Goal: Task Accomplishment & Management: Manage account settings

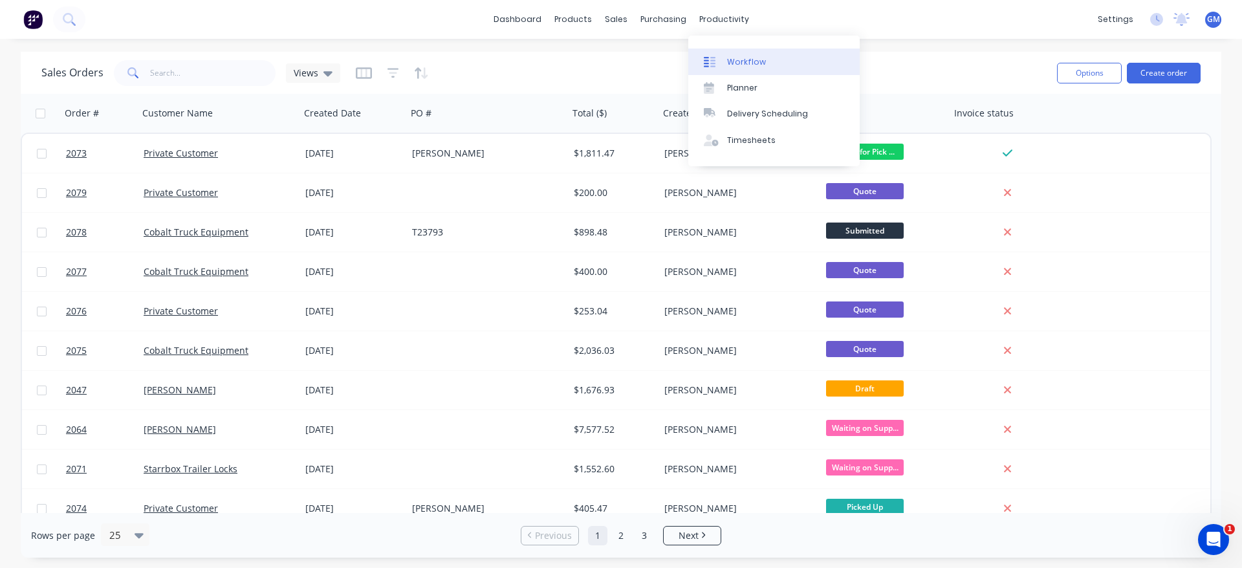
click at [737, 60] on div "Workflow" at bounding box center [746, 62] width 39 height 12
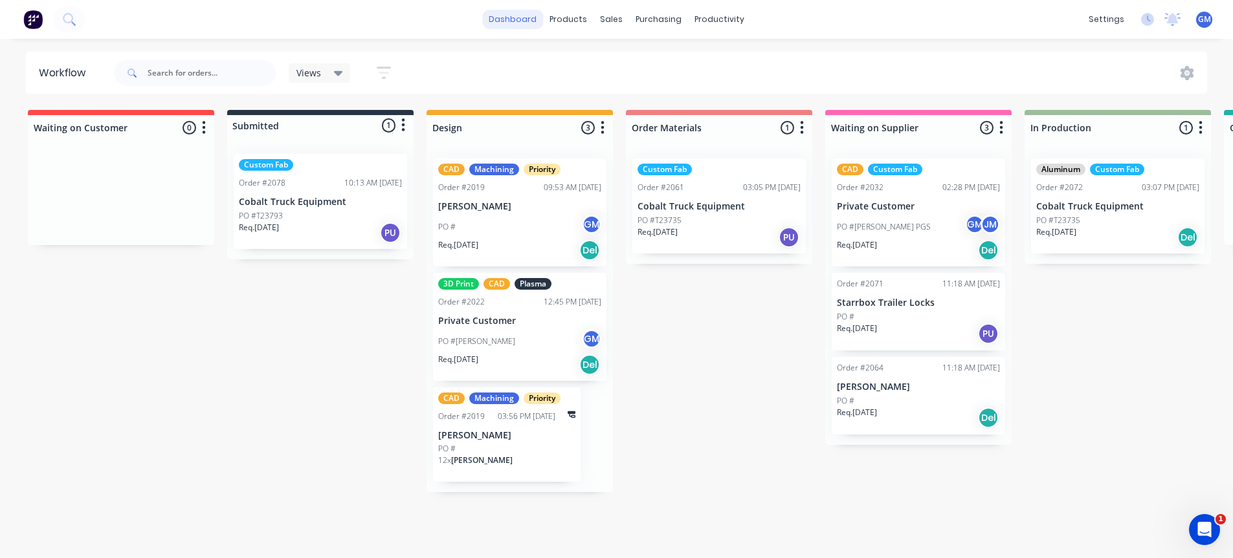
click at [505, 26] on link "dashboard" at bounding box center [512, 19] width 61 height 19
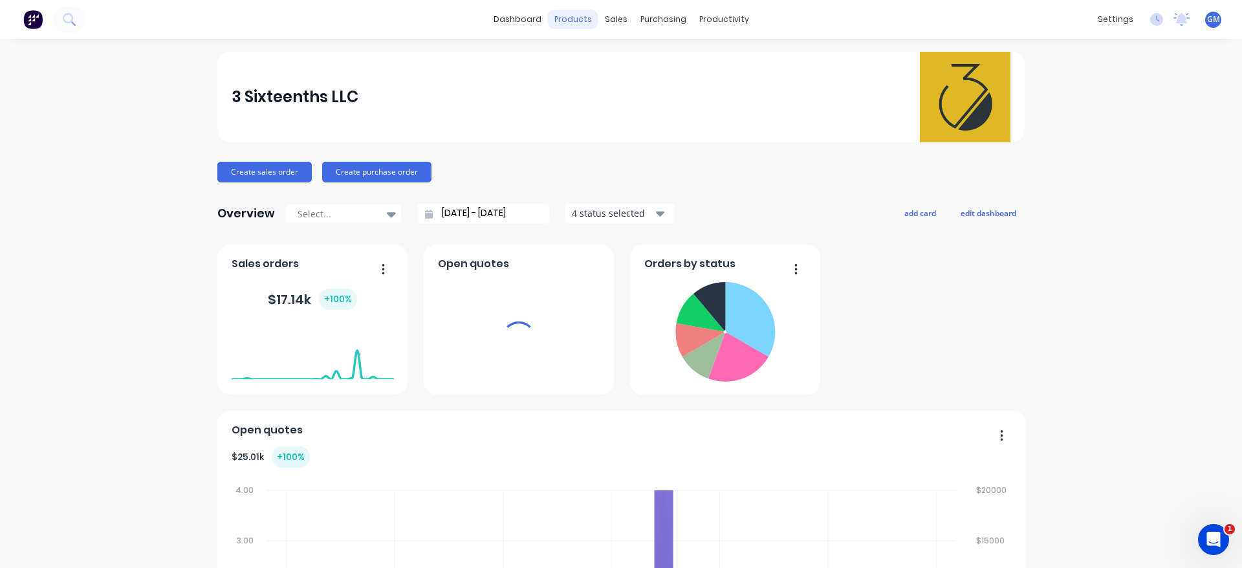
click at [566, 19] on div "products" at bounding box center [573, 19] width 50 height 19
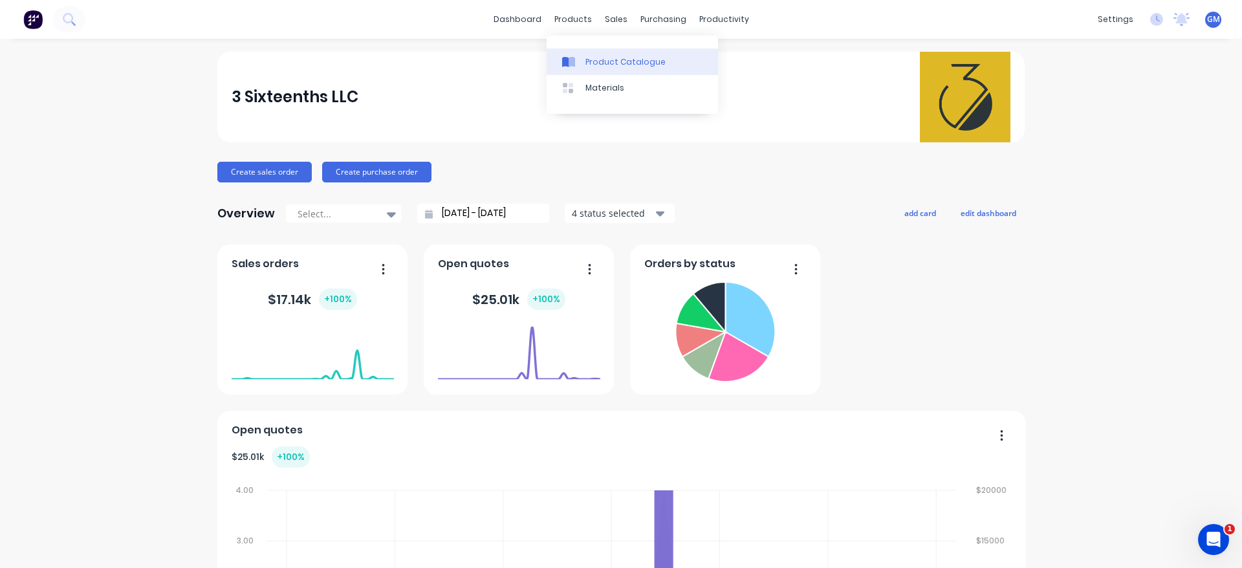
click at [607, 54] on link "Product Catalogue" at bounding box center [632, 62] width 171 height 26
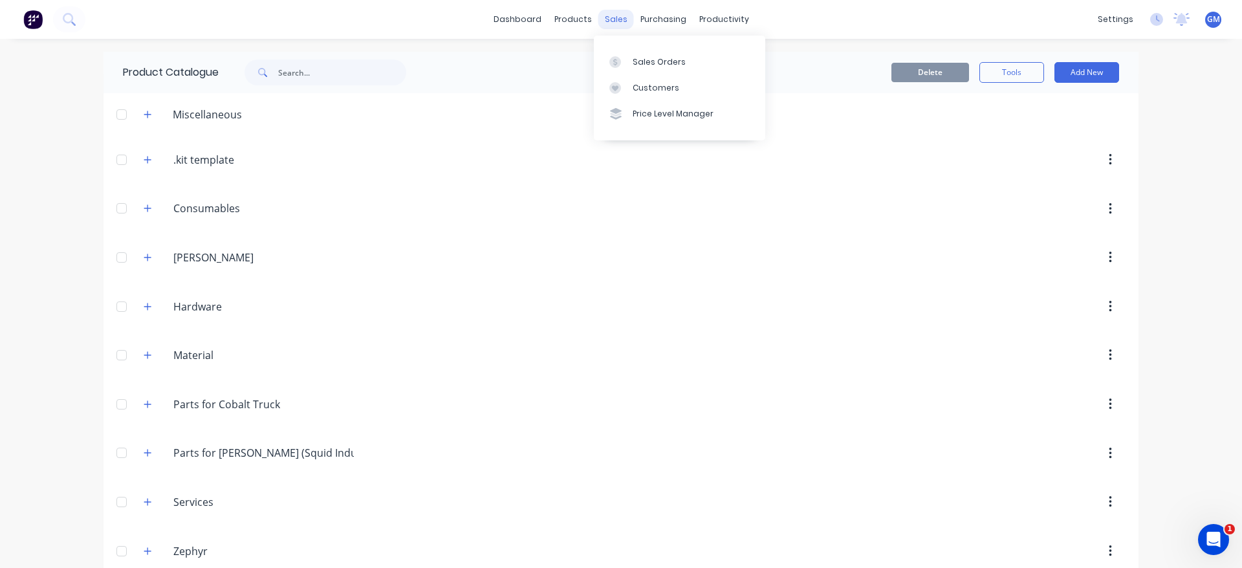
click at [613, 21] on div "sales" at bounding box center [617, 19] width 36 height 19
click at [638, 56] on div "Sales Orders" at bounding box center [659, 62] width 53 height 12
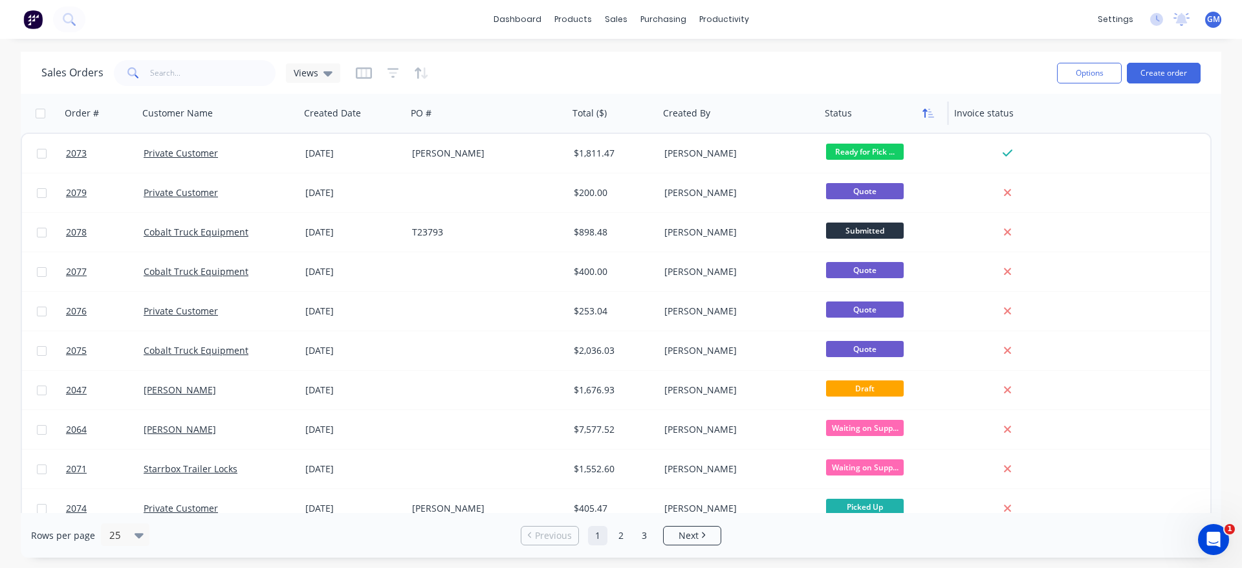
click at [927, 116] on icon "button" at bounding box center [929, 113] width 12 height 10
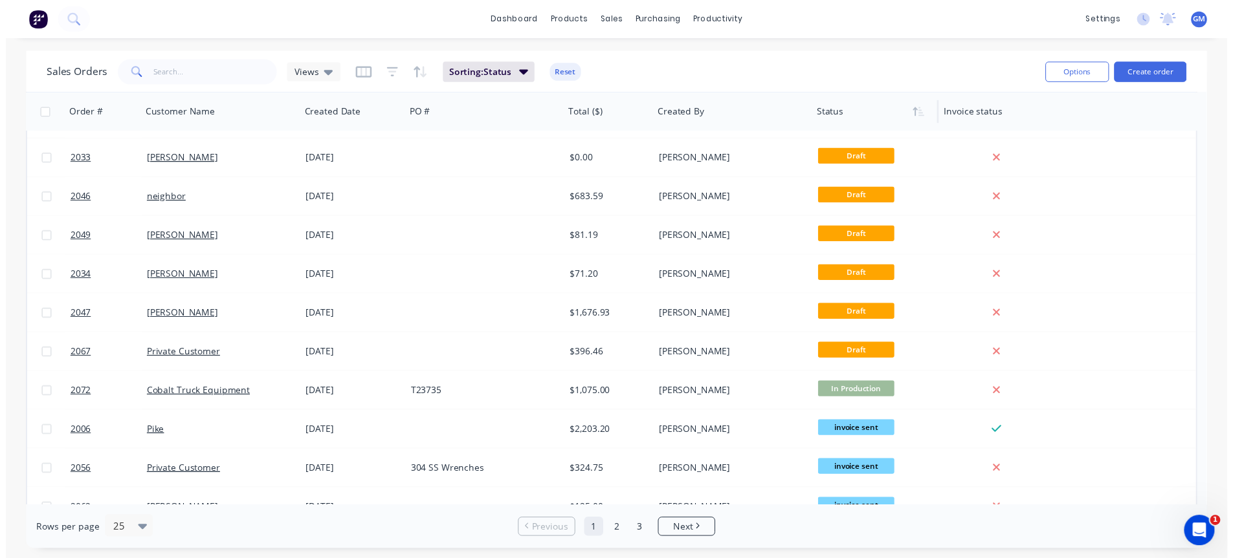
scroll to position [65, 0]
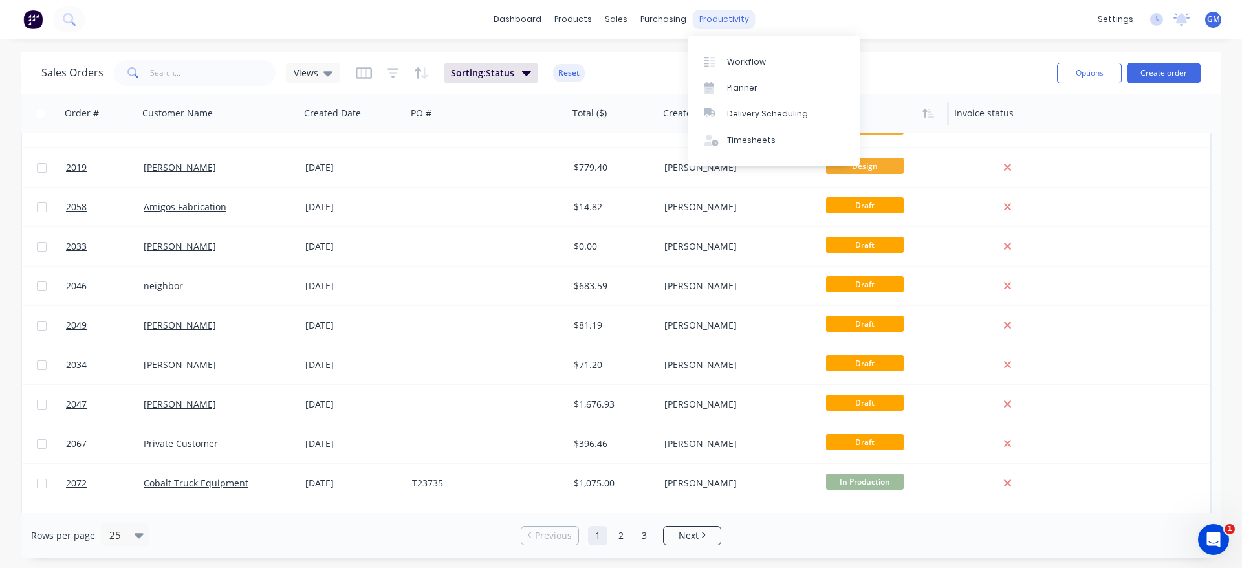
click at [725, 23] on div "productivity" at bounding box center [724, 19] width 63 height 19
click at [737, 60] on div "Workflow" at bounding box center [746, 62] width 39 height 12
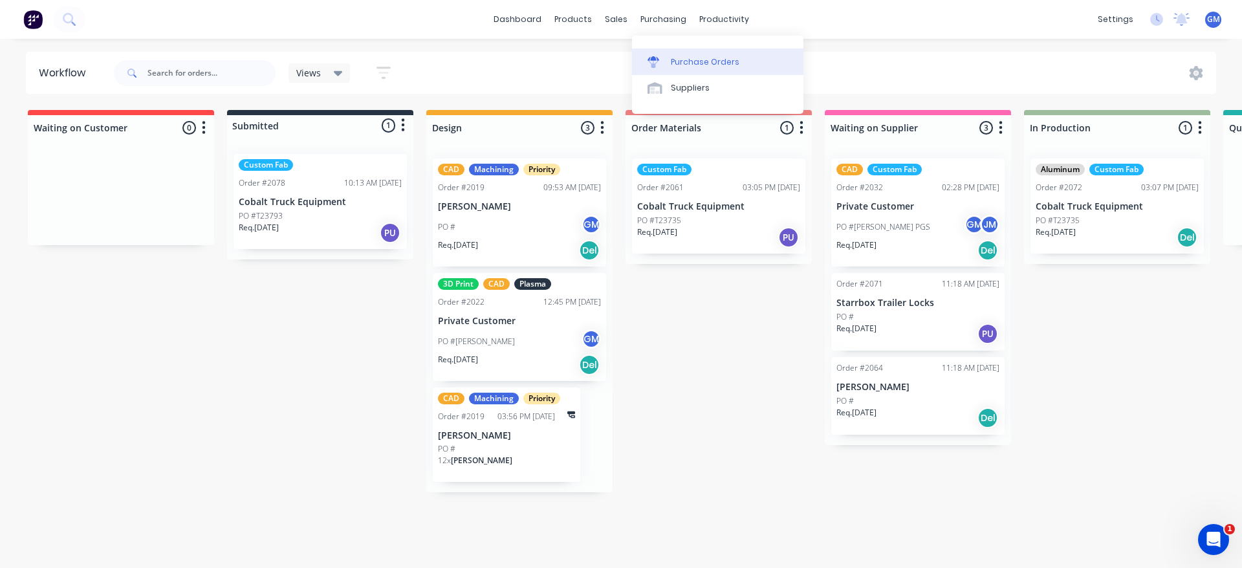
click at [679, 61] on div "Purchase Orders" at bounding box center [705, 62] width 69 height 12
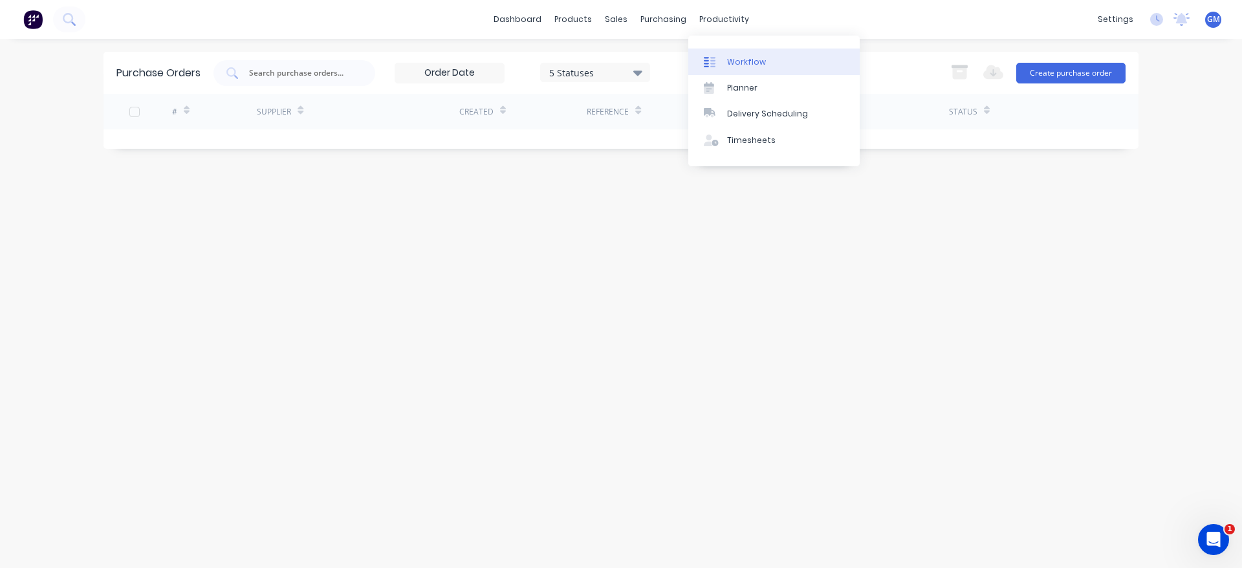
click at [733, 49] on link "Workflow" at bounding box center [773, 62] width 171 height 26
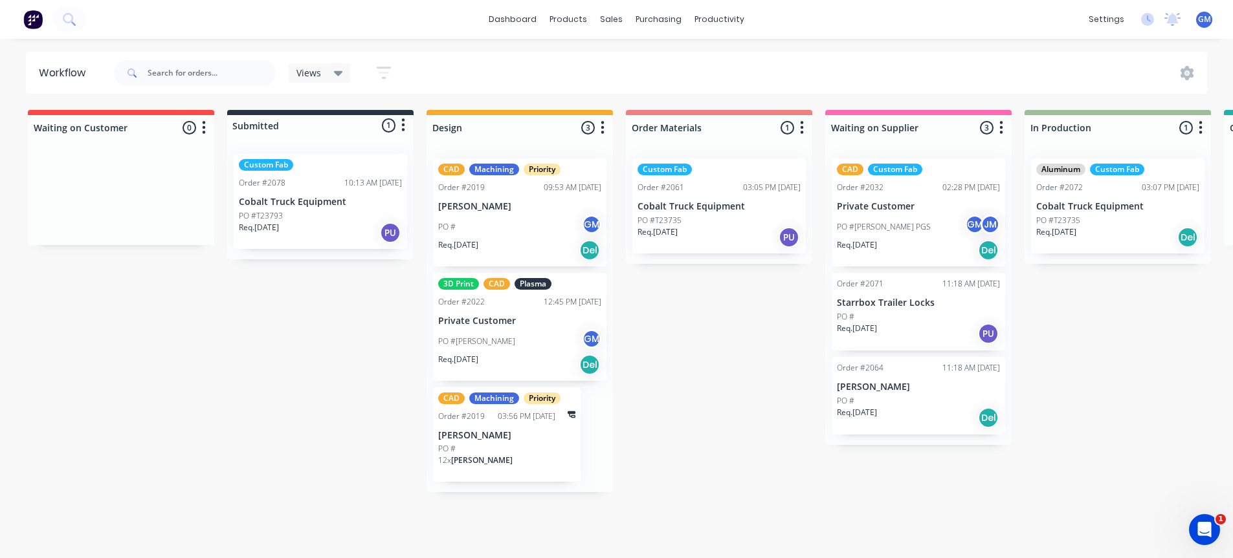
click at [754, 283] on div "Waiting on Customer 0 Status colour #FF4949 hex #FF4949 Save Cancel Notificatio…" at bounding box center [1256, 330] width 2533 height 441
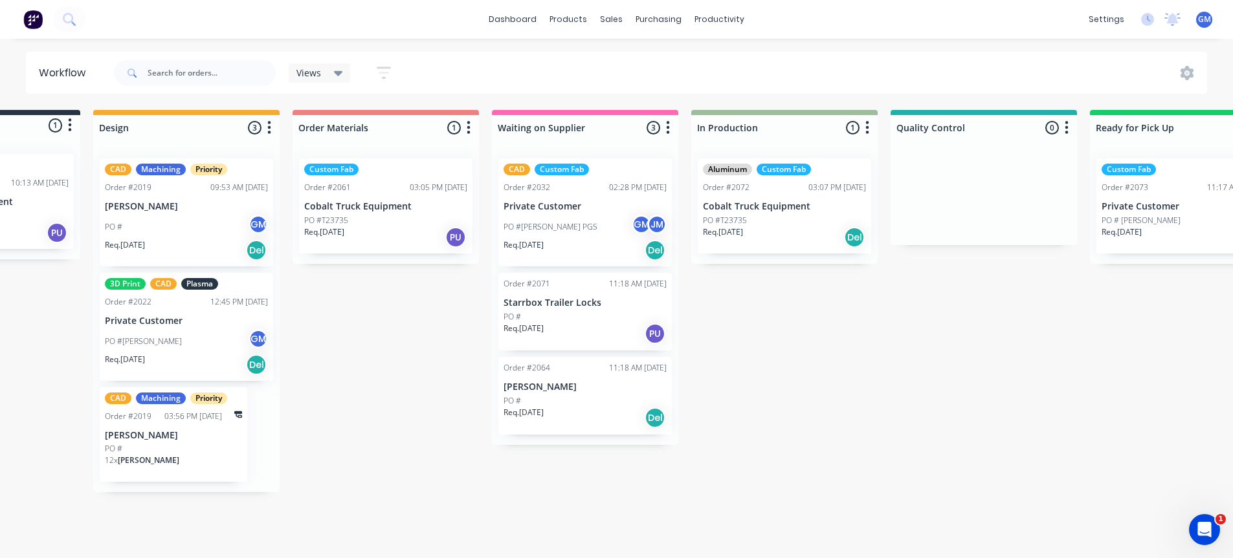
scroll to position [0, 324]
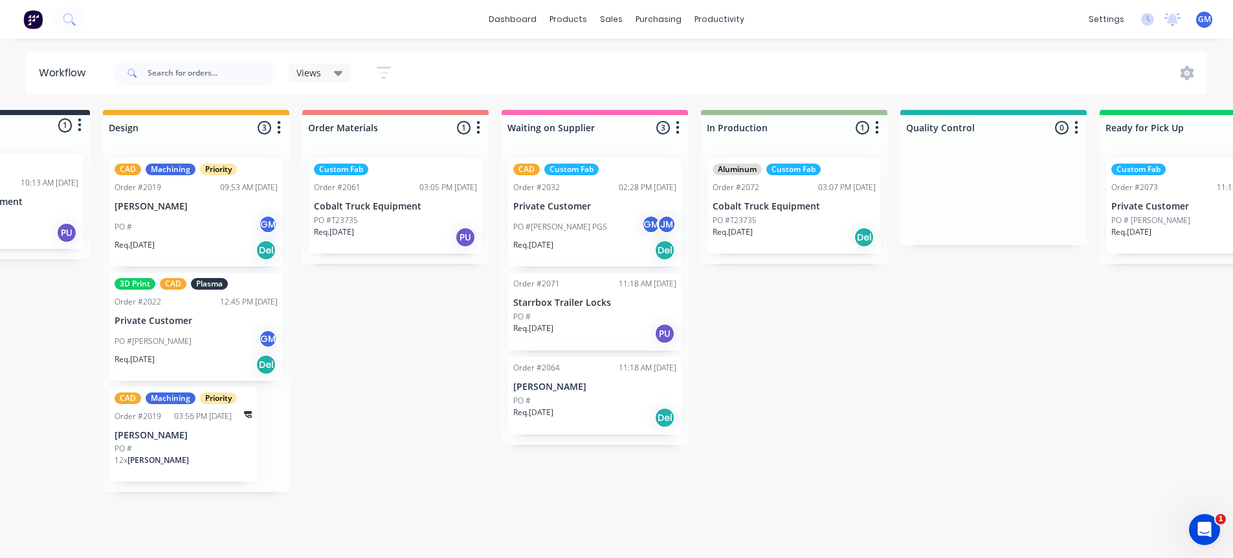
click at [755, 434] on div "Waiting on Customer 0 Status colour #FF4949 hex #FF4949 Save Cancel Notificatio…" at bounding box center [933, 330] width 2533 height 441
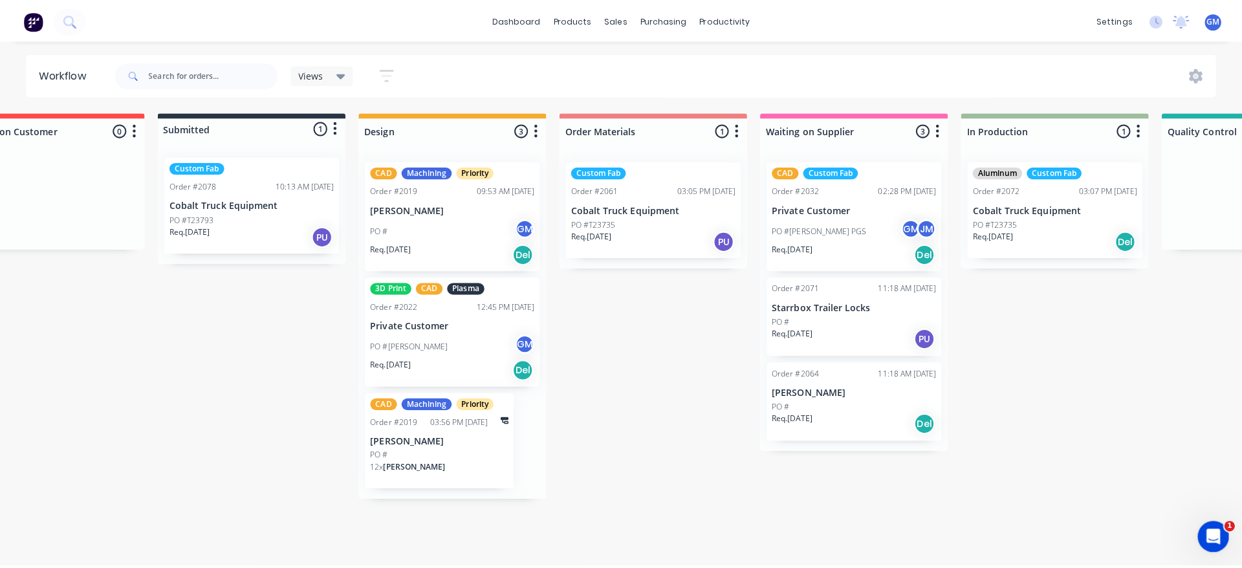
scroll to position [0, 0]
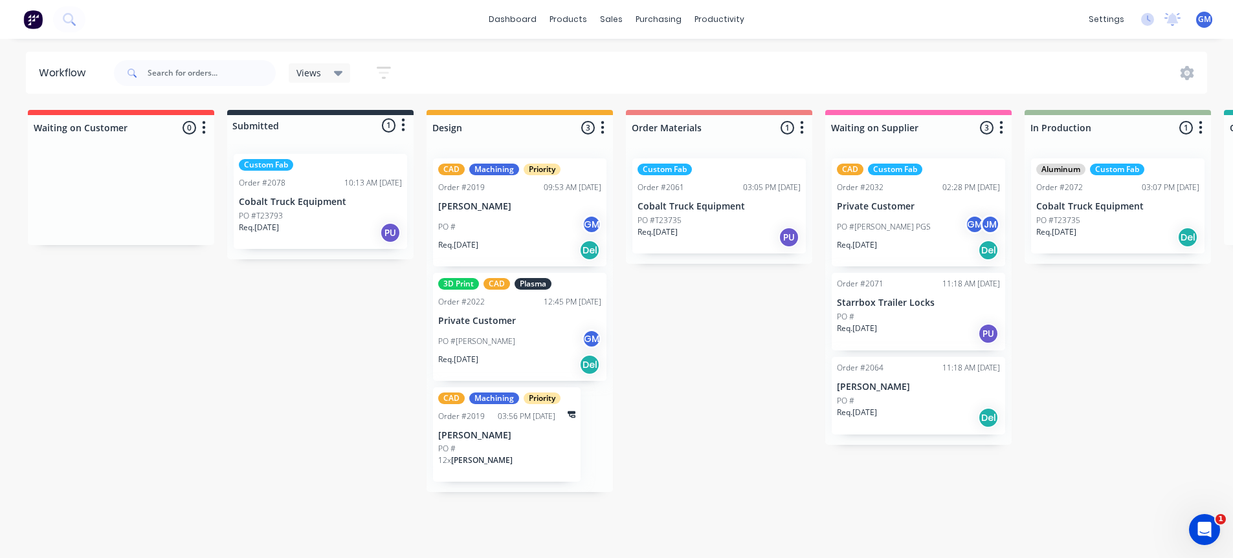
drag, startPoint x: 269, startPoint y: 402, endPoint x: 269, endPoint y: 413, distance: 11.0
click at [269, 413] on div "Waiting on Customer 0 Status colour #FF4949 hex #FF4949 Save Cancel Notificatio…" at bounding box center [1256, 330] width 2533 height 441
click at [567, 429] on div "CAD Machining Priority Order #2019 03:56 PM [DATE] [PERSON_NAME] PO # 12 x [PER…" at bounding box center [507, 435] width 148 height 95
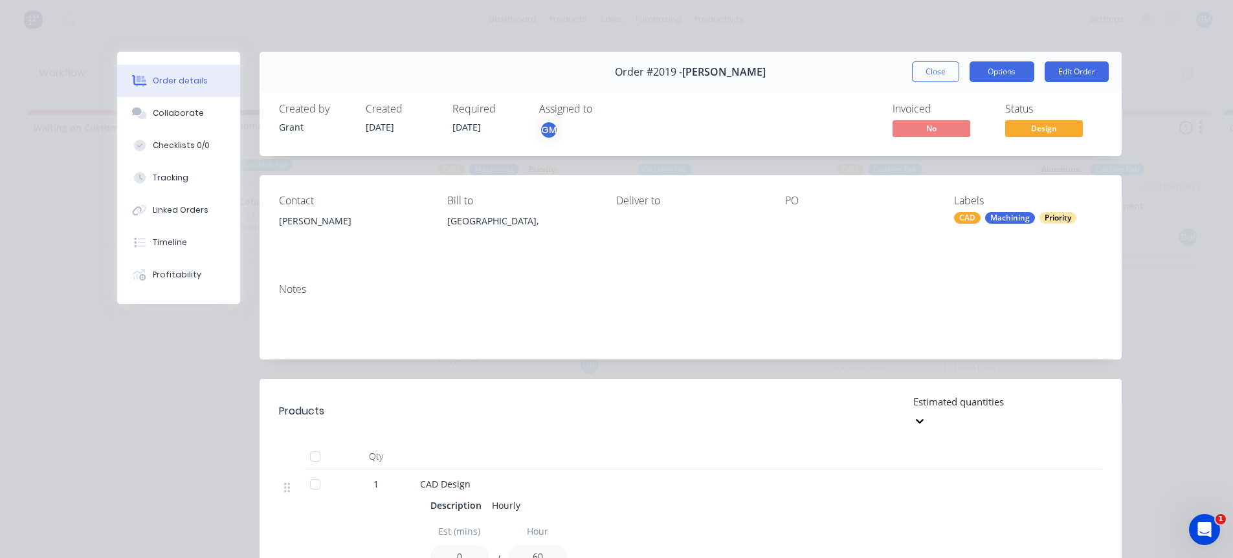
click at [995, 76] on button "Options" at bounding box center [1001, 71] width 65 height 21
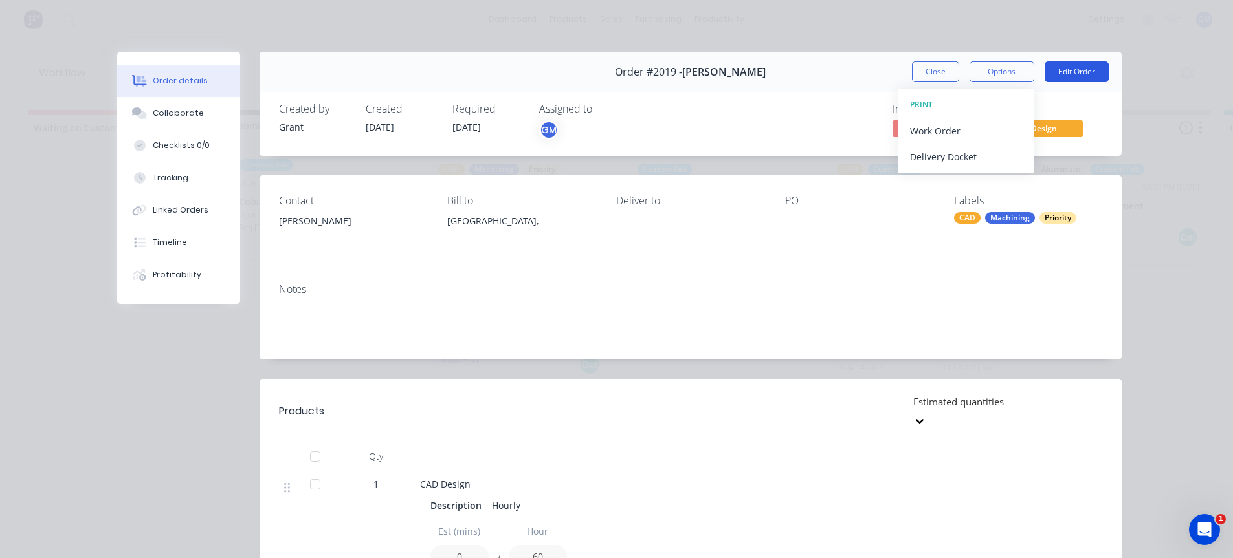
click at [1061, 78] on button "Edit Order" at bounding box center [1076, 71] width 64 height 21
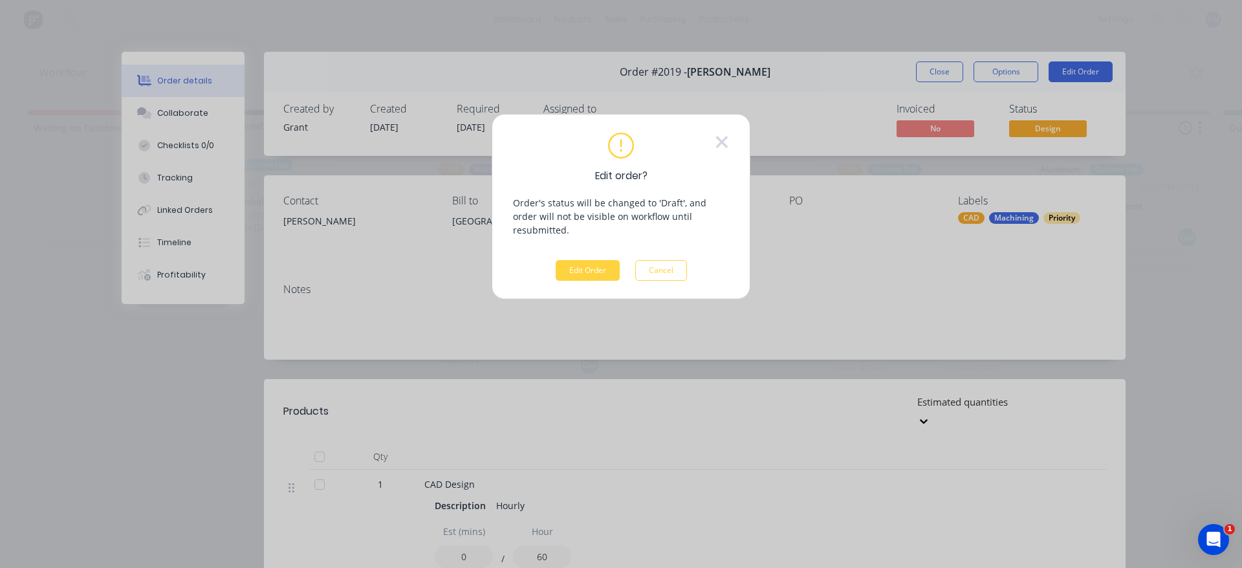
click at [644, 214] on p "Order's status will be changed to 'Draft', and order will not be visible on wor…" at bounding box center [621, 216] width 216 height 41
drag, startPoint x: 706, startPoint y: 245, endPoint x: 672, endPoint y: 264, distance: 39.4
click at [706, 247] on div "Edit order? Order's status will be changed to 'Draft', and order will not be vi…" at bounding box center [621, 207] width 216 height 149
click at [672, 264] on button "Cancel" at bounding box center [661, 270] width 52 height 21
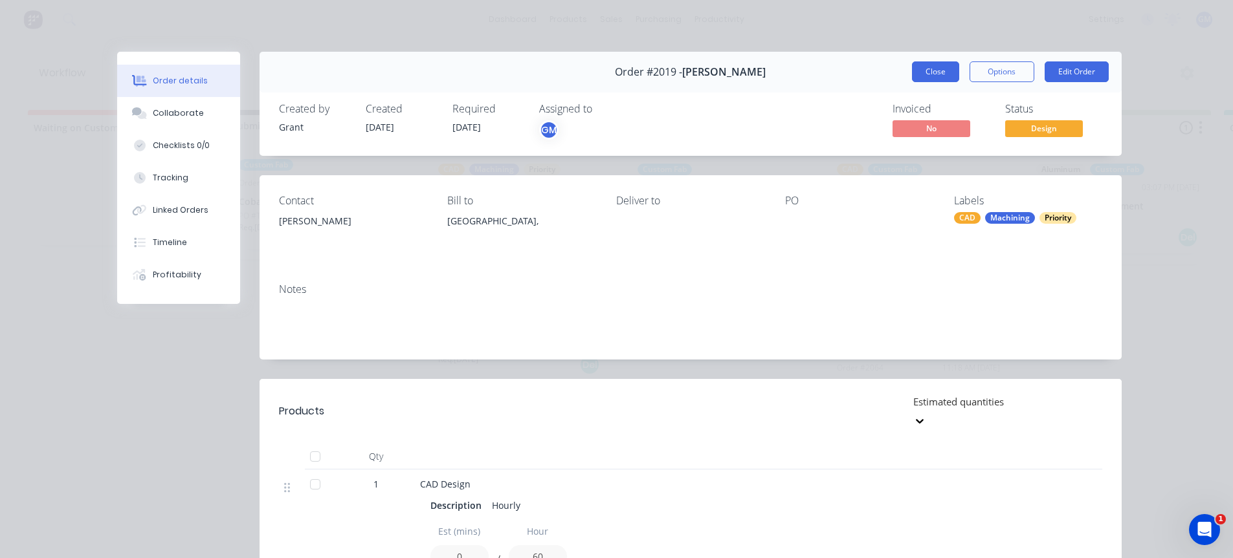
click at [923, 81] on button "Close" at bounding box center [935, 71] width 47 height 21
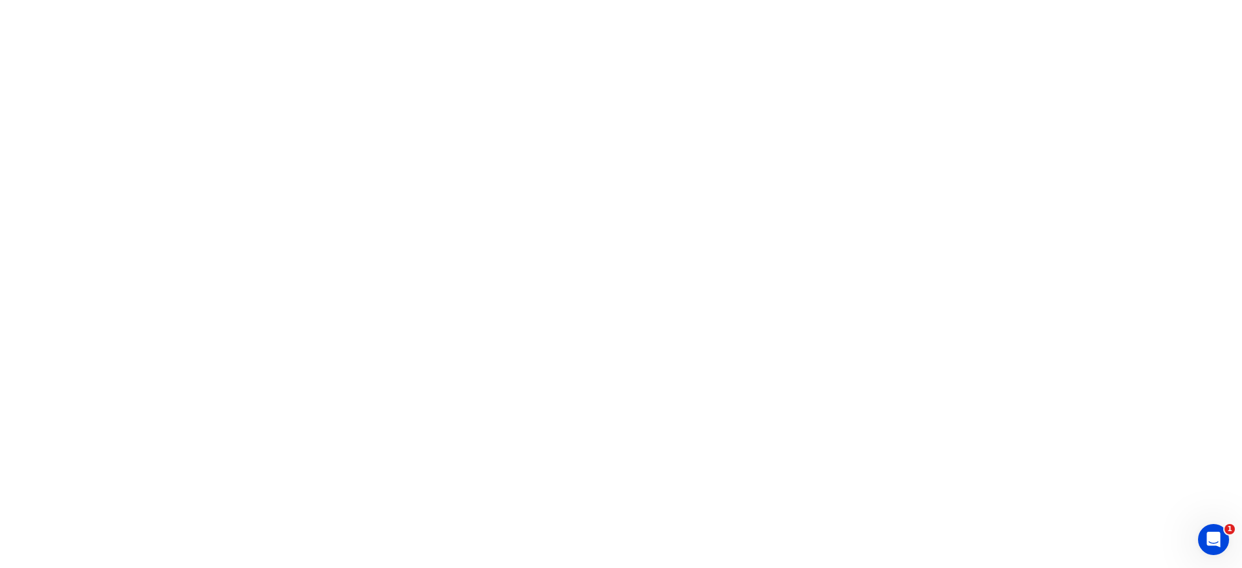
drag, startPoint x: 191, startPoint y: 172, endPoint x: 138, endPoint y: 154, distance: 56.1
click at [193, 0] on html "1" at bounding box center [621, 0] width 1242 height 0
